Goal: Task Accomplishment & Management: Manage account settings

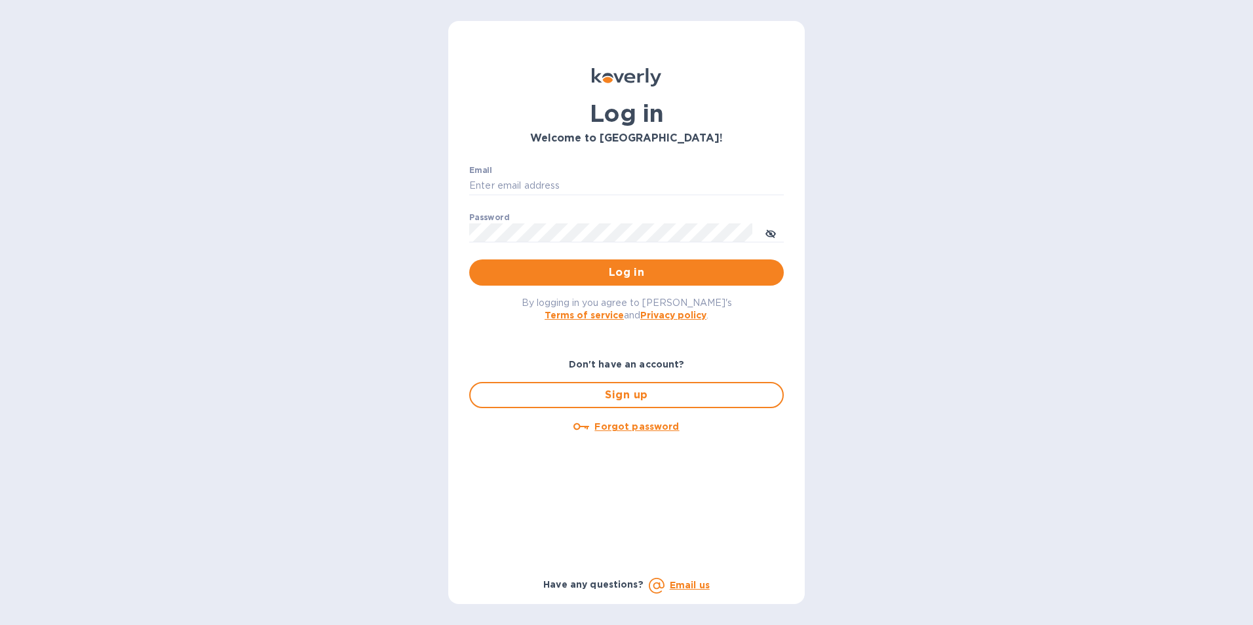
type input "[PERSON_NAME][EMAIL_ADDRESS][DOMAIN_NAME]"
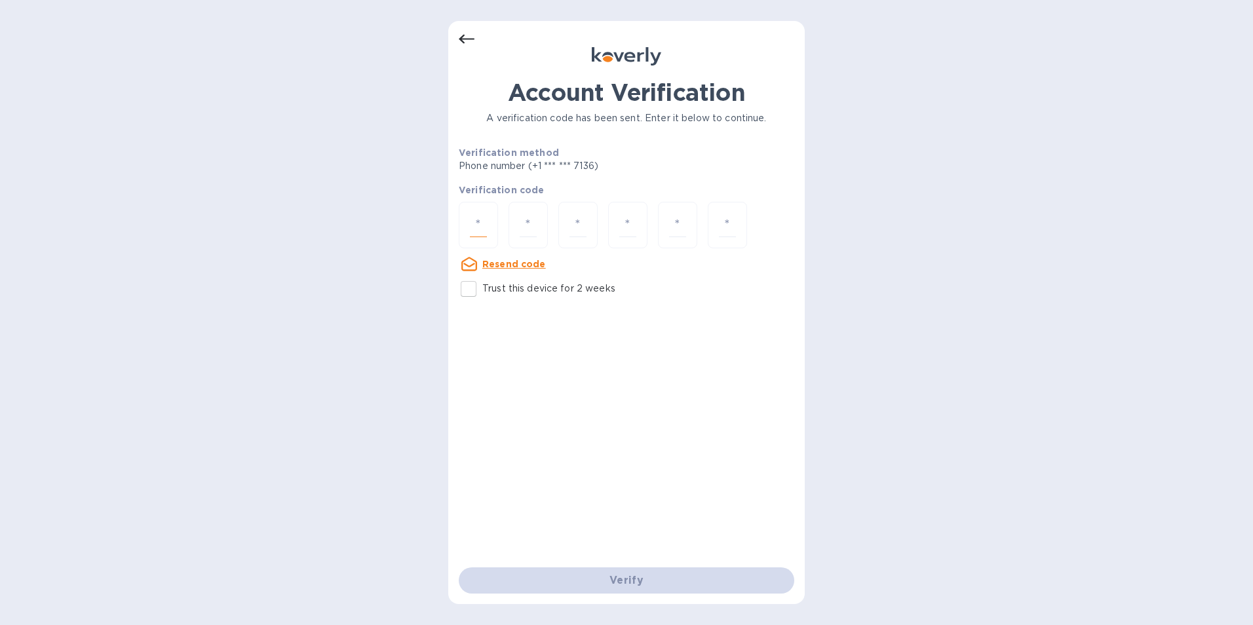
click at [474, 227] on input "number" at bounding box center [478, 225] width 17 height 24
type input "4"
type input "5"
type input "3"
type input "0"
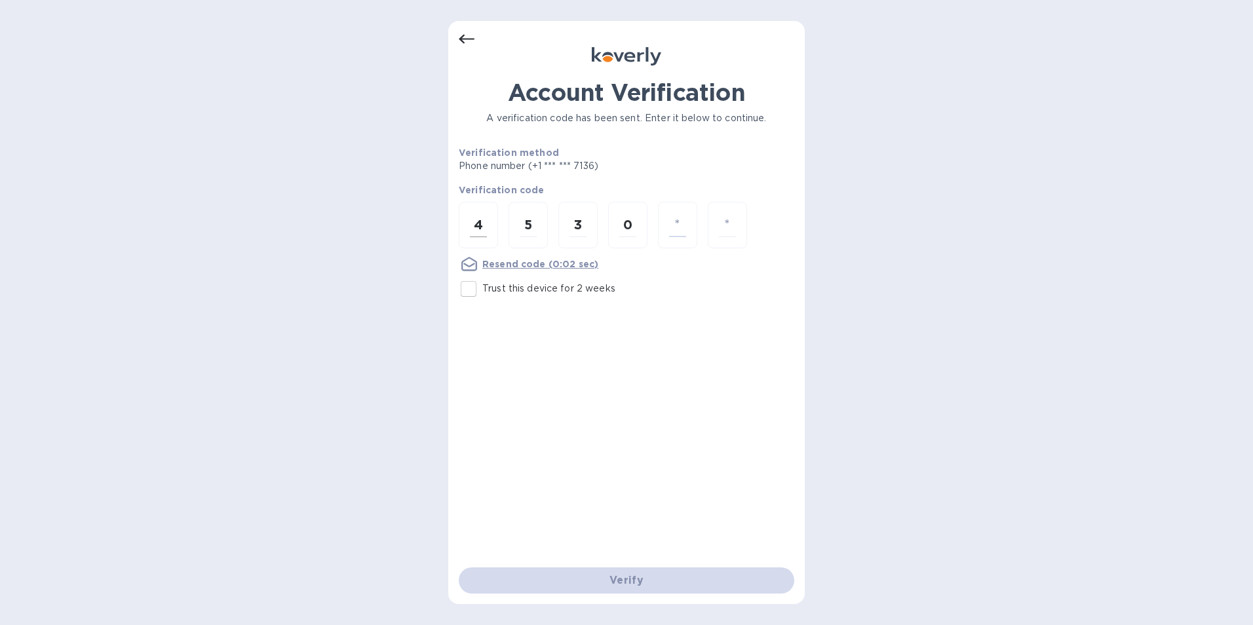
type input "1"
type input "4"
